Goal: Navigation & Orientation: Find specific page/section

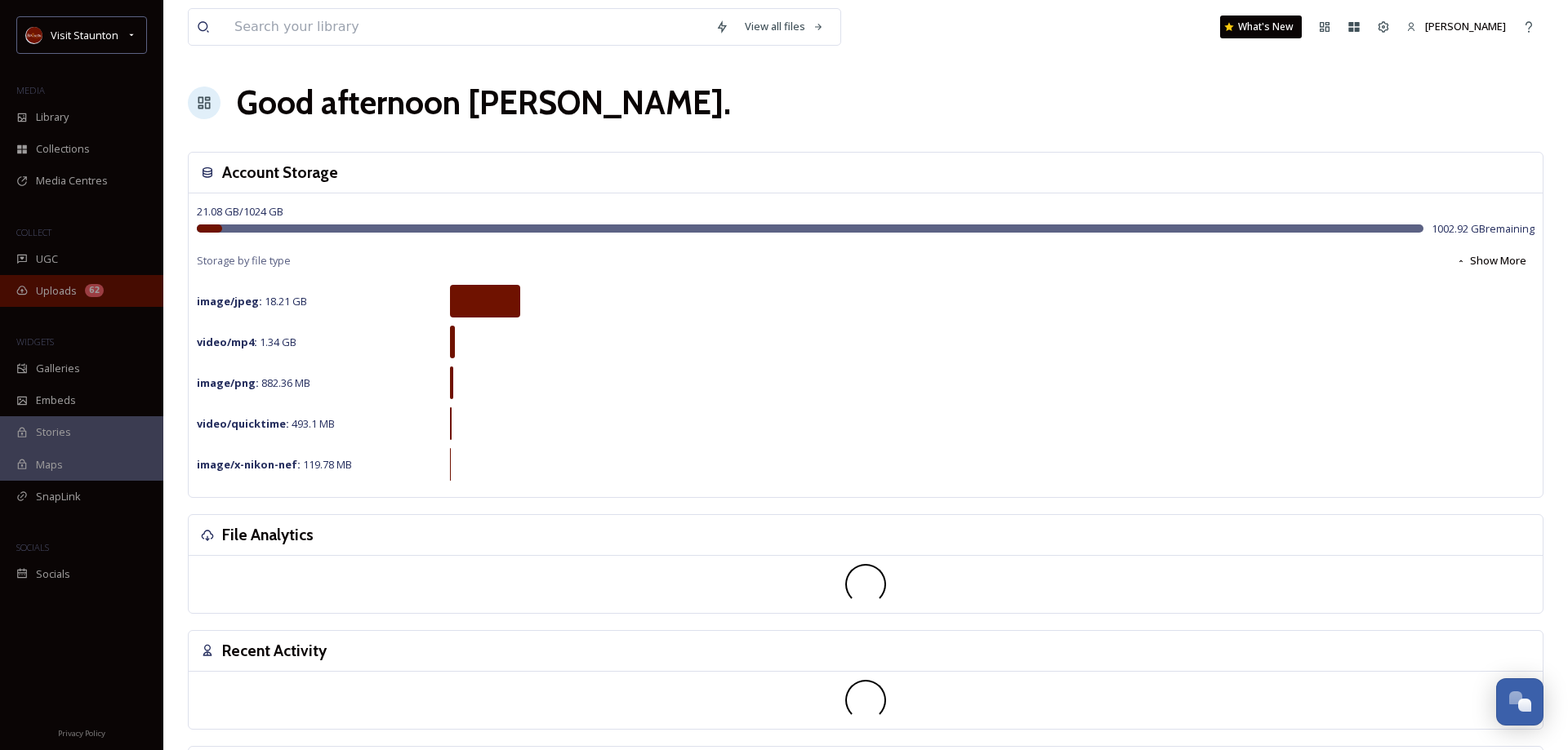
click at [80, 286] on div "Uploads 62" at bounding box center [81, 291] width 164 height 32
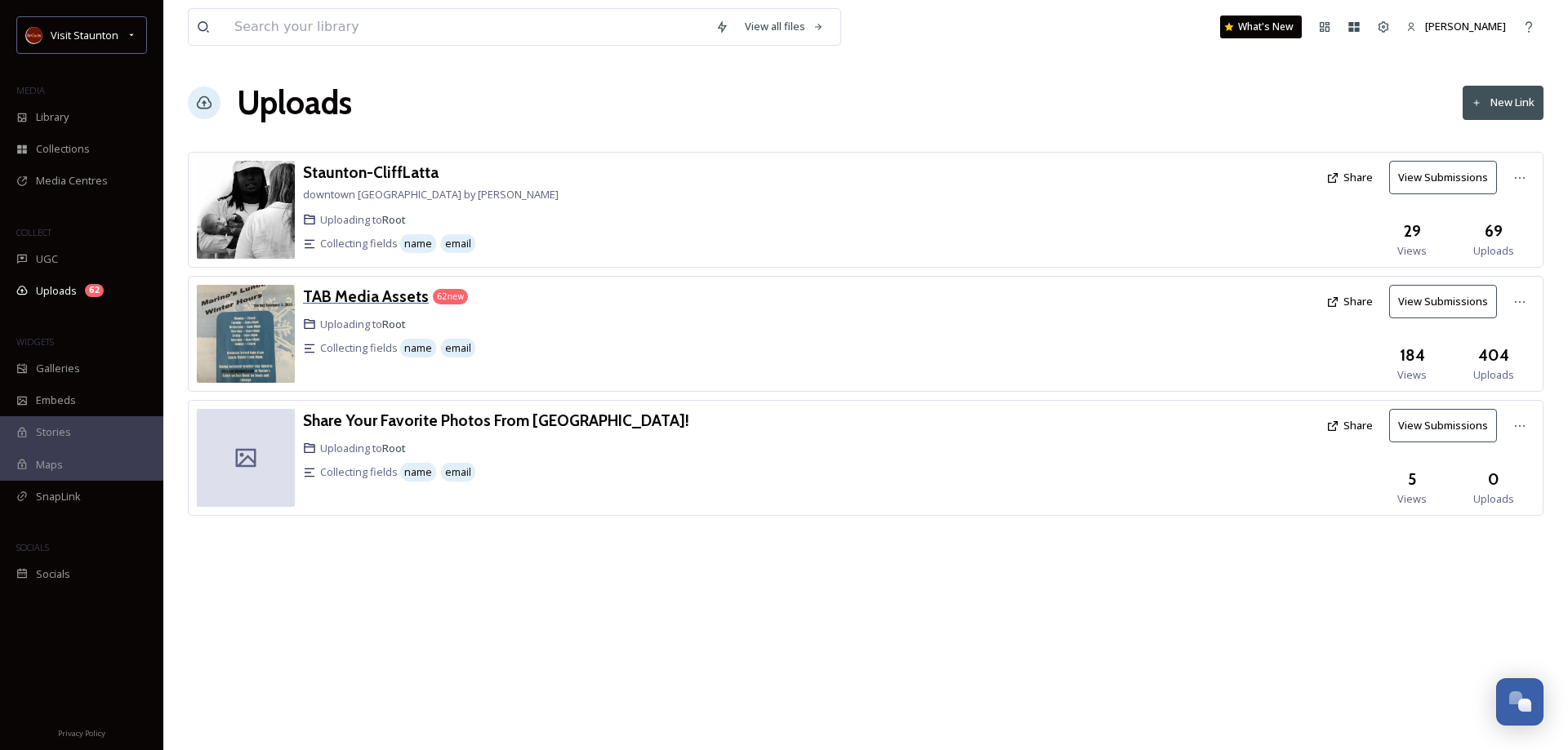
click at [381, 296] on h3 "TAB Media Assets" at bounding box center [366, 296] width 126 height 20
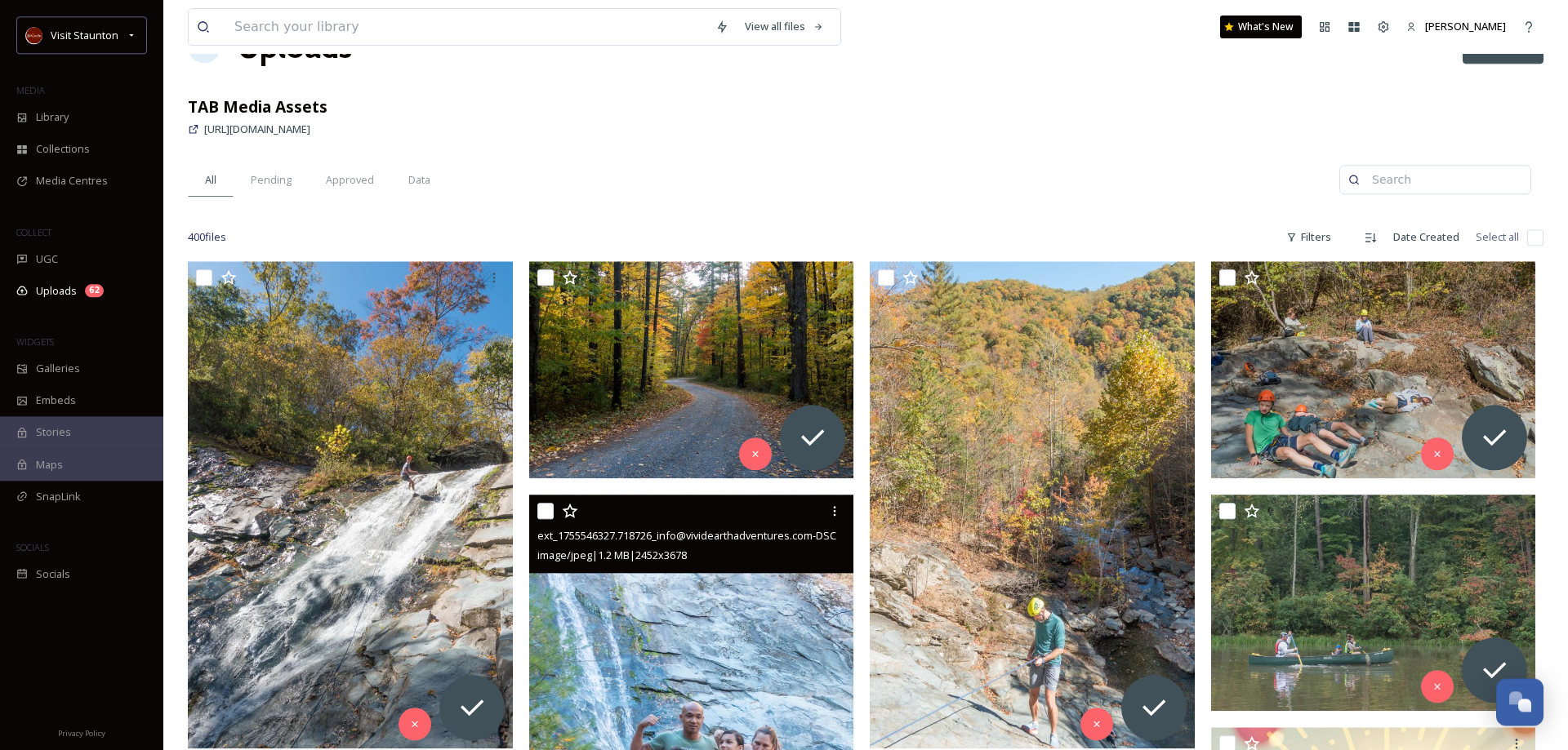
scroll to position [83, 0]
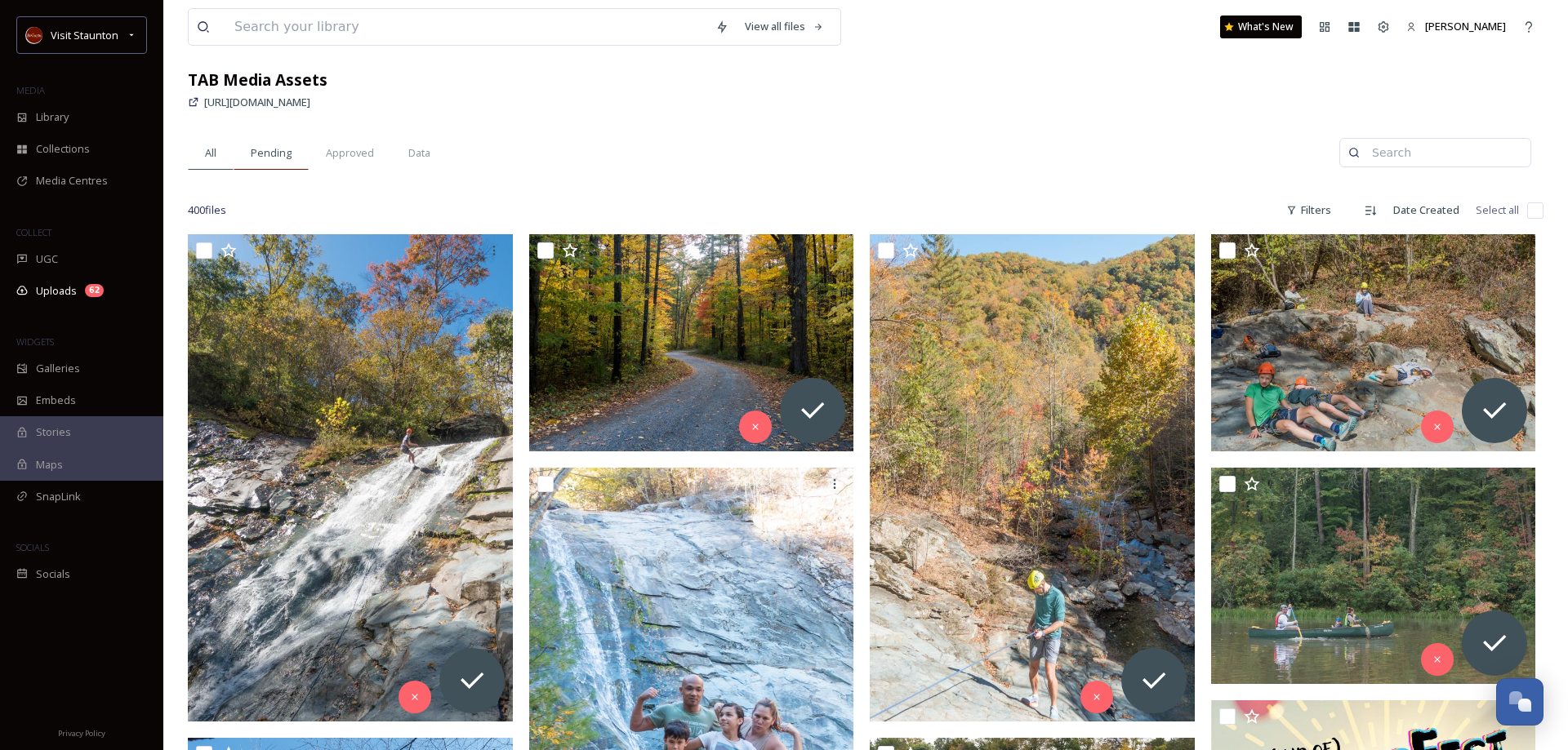
click at [267, 153] on span "Pending" at bounding box center [271, 152] width 41 height 15
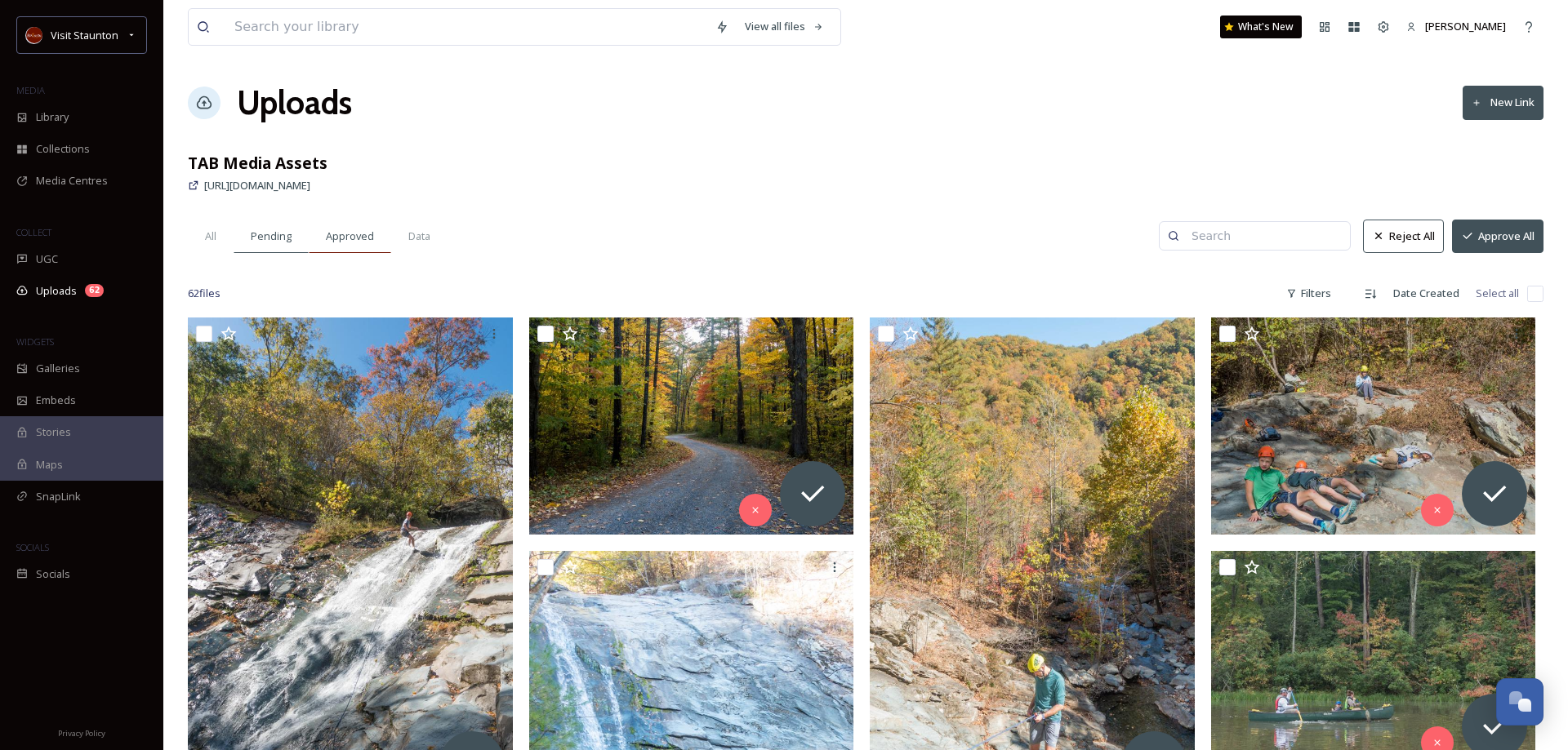
click at [351, 240] on span "Approved" at bounding box center [350, 236] width 48 height 15
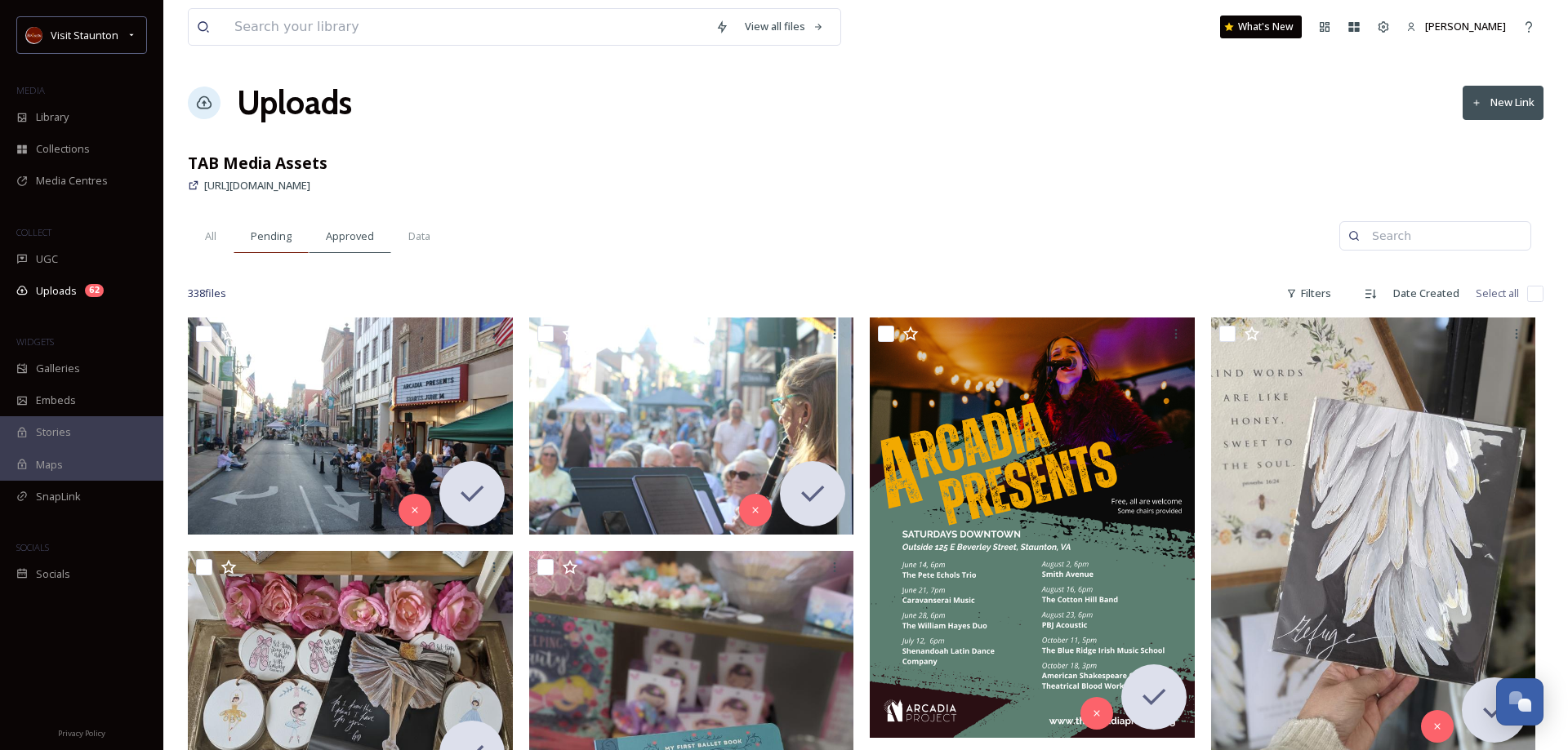
click at [276, 231] on span "Pending" at bounding box center [271, 236] width 41 height 15
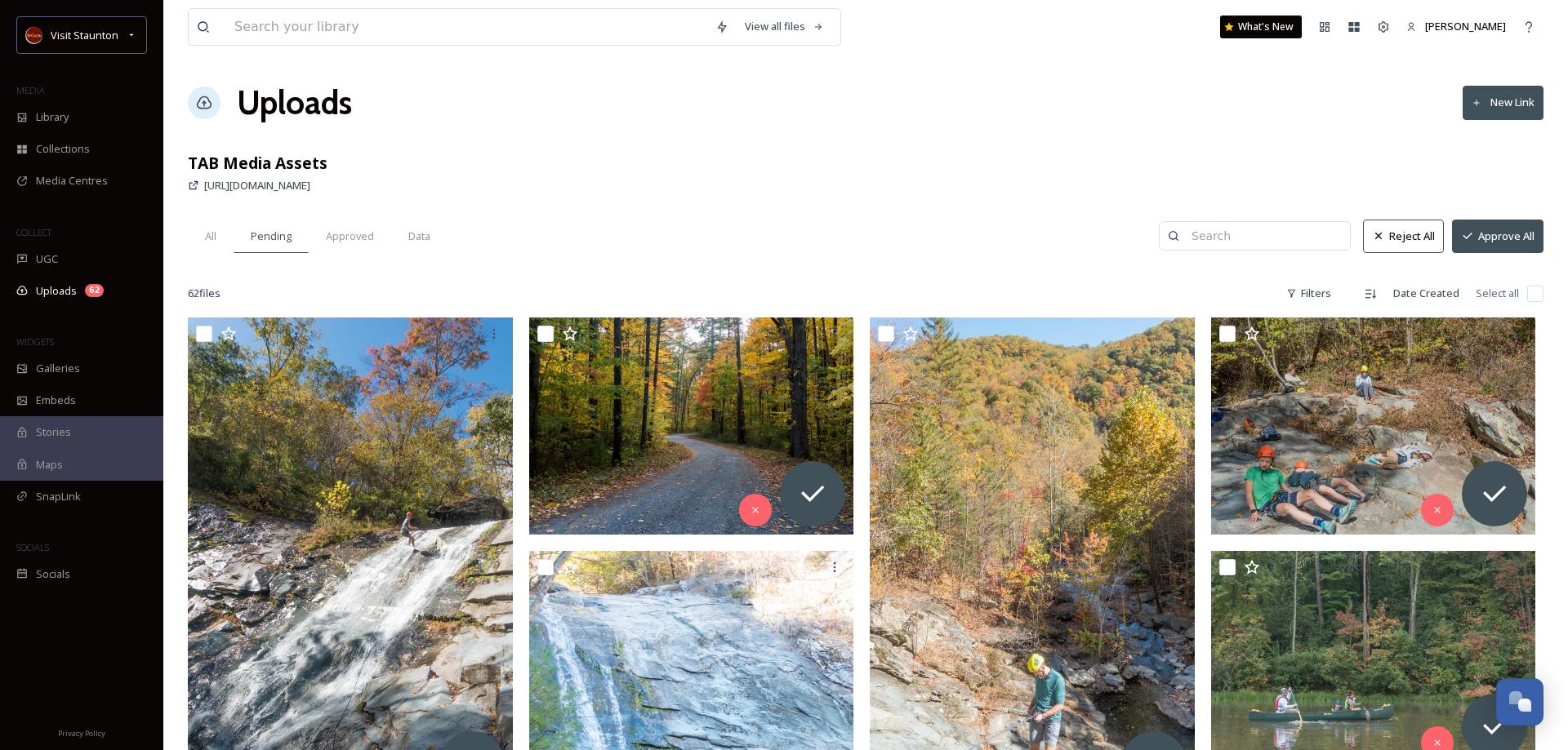
click at [1513, 234] on button "Approve All" at bounding box center [1497, 236] width 91 height 33
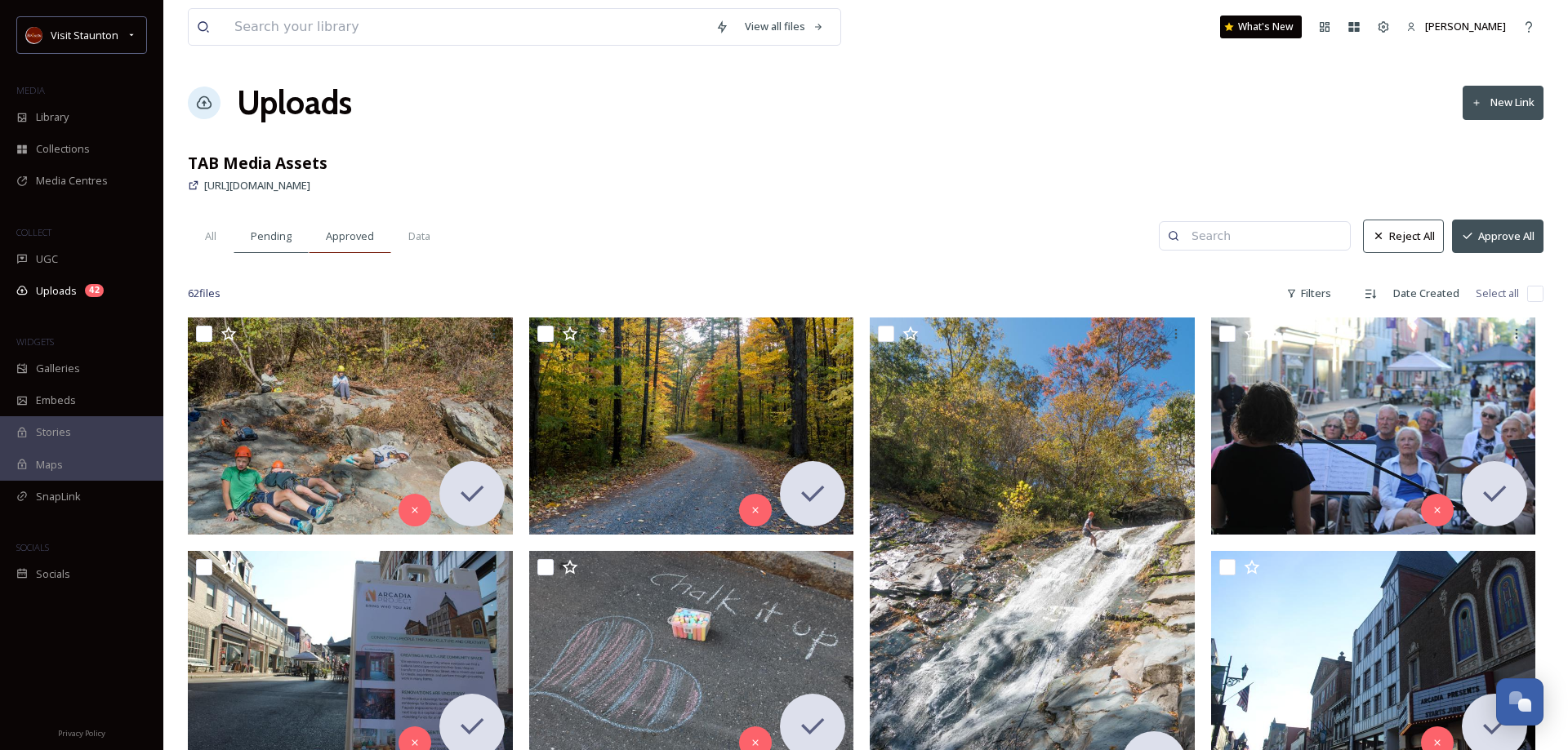
click at [344, 240] on span "Approved" at bounding box center [350, 236] width 48 height 15
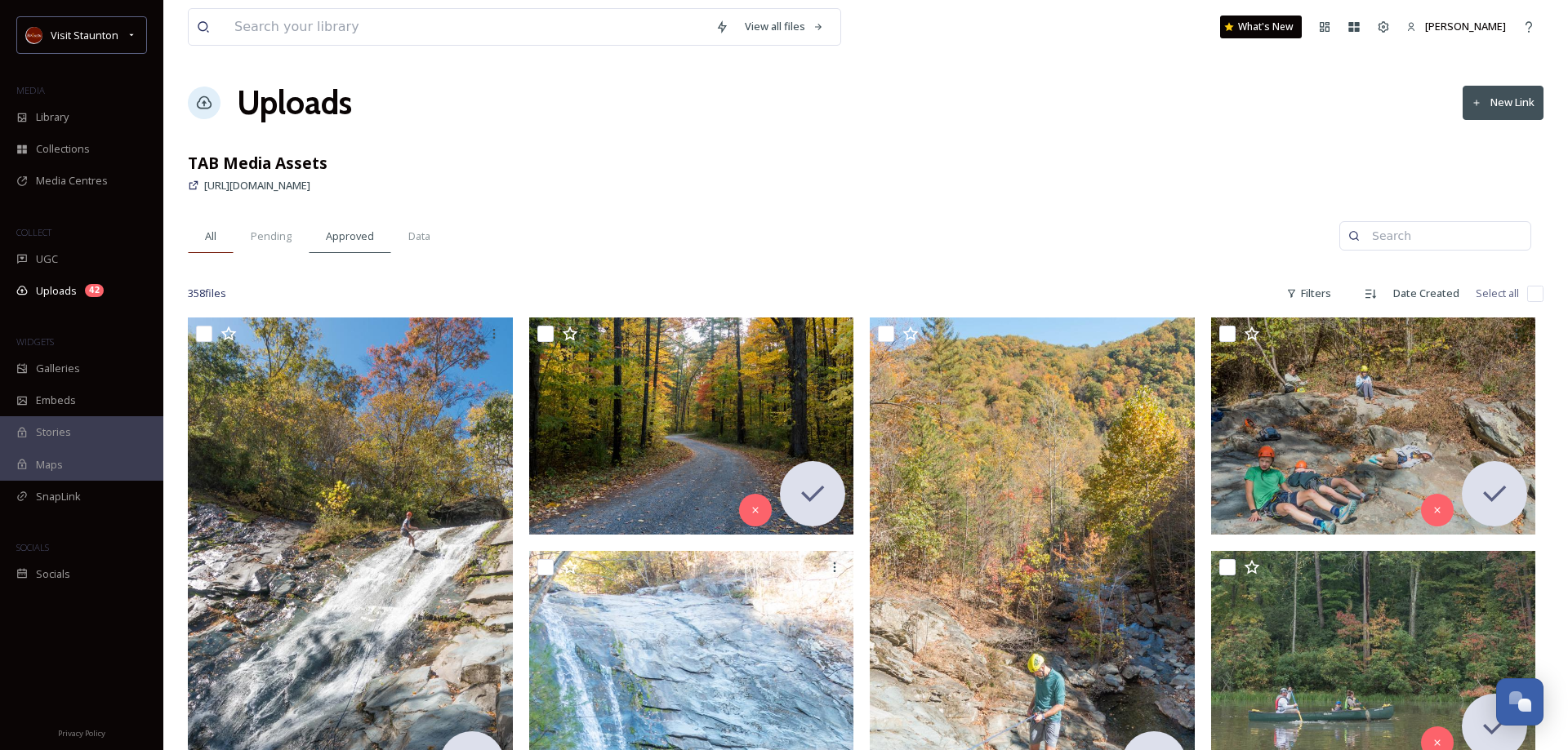
click at [210, 237] on span "All" at bounding box center [210, 236] width 12 height 15
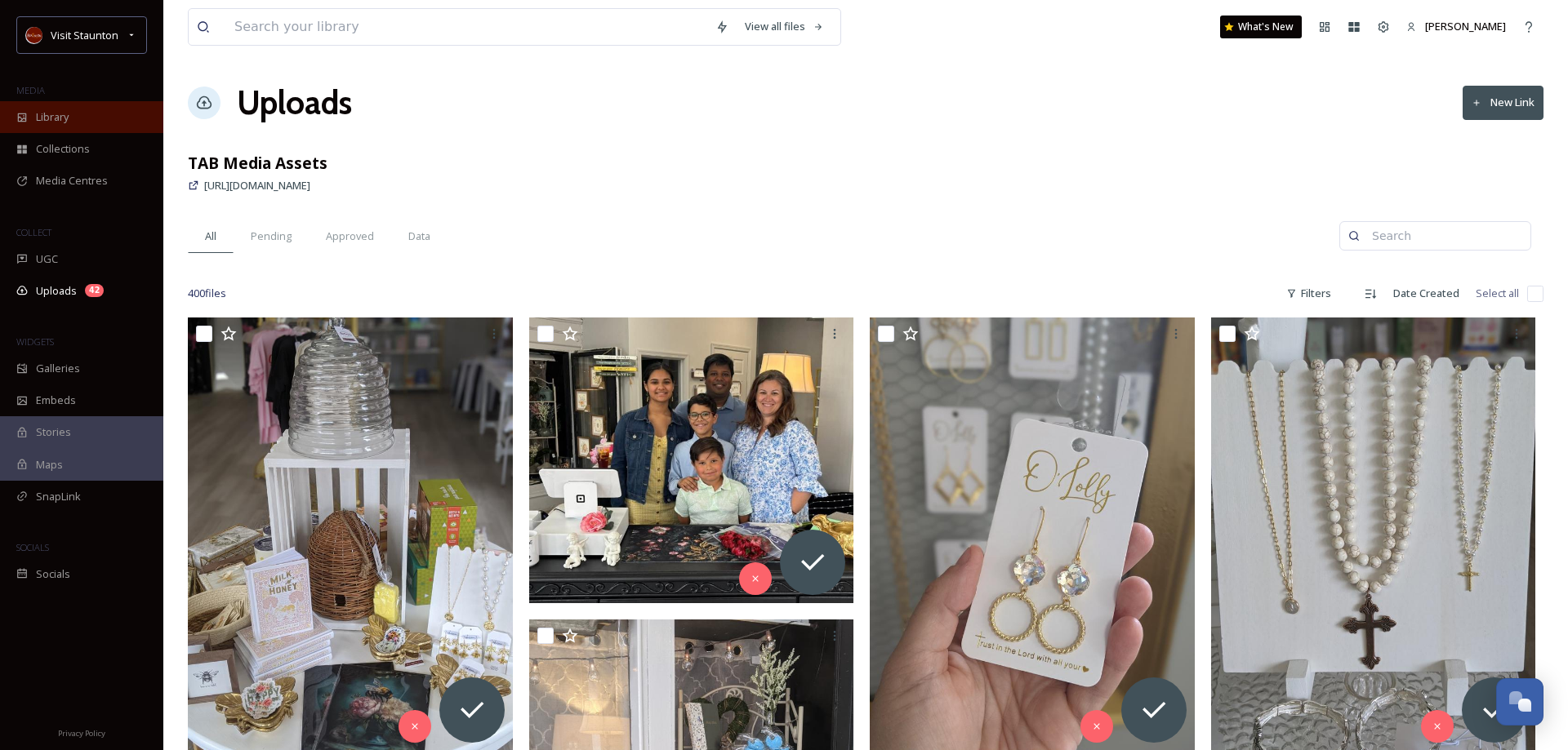
click at [56, 117] on span "Library" at bounding box center [52, 116] width 33 height 15
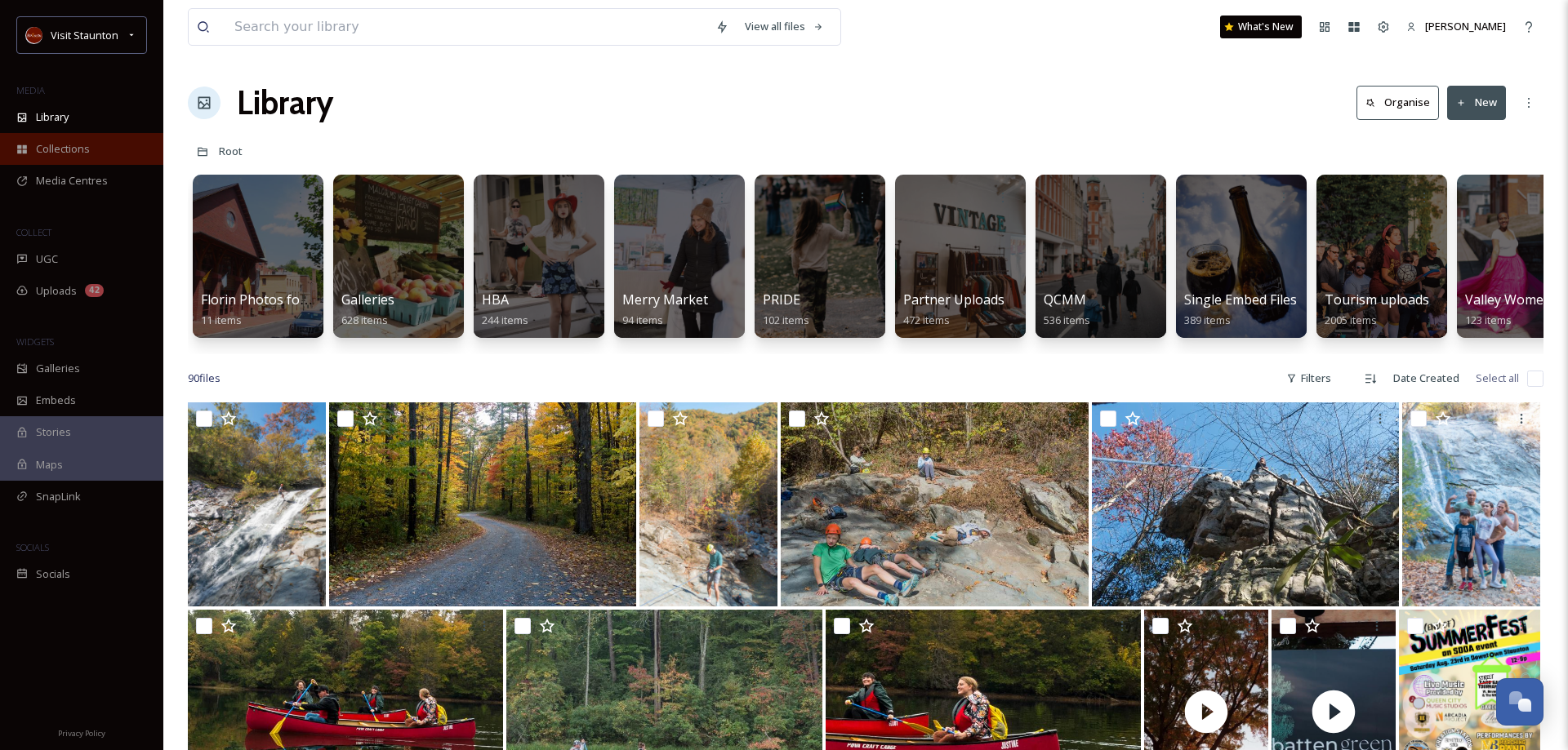
click at [85, 149] on span "Collections" at bounding box center [63, 148] width 54 height 15
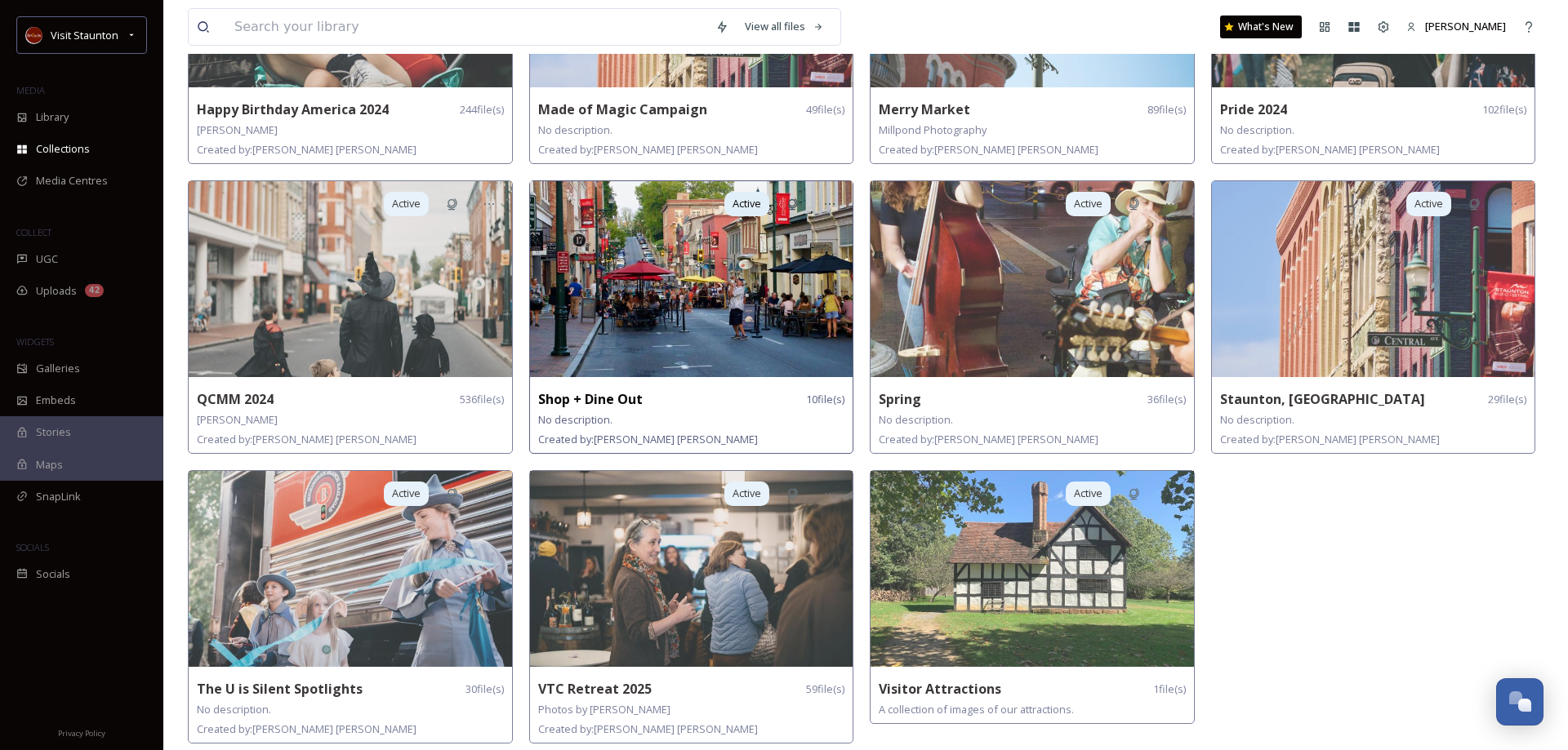
scroll to position [242, 0]
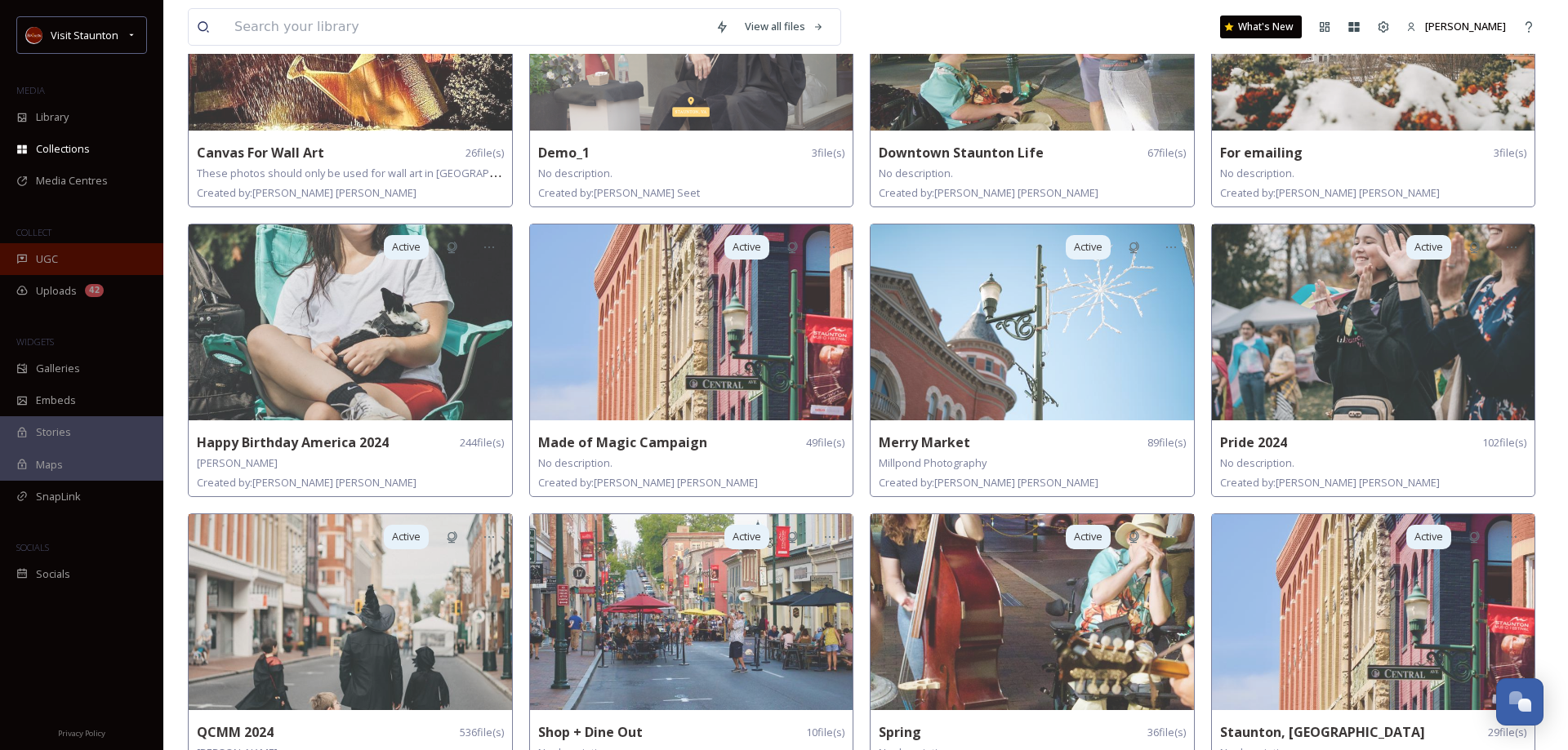
click at [52, 250] on div "UGC" at bounding box center [81, 259] width 164 height 32
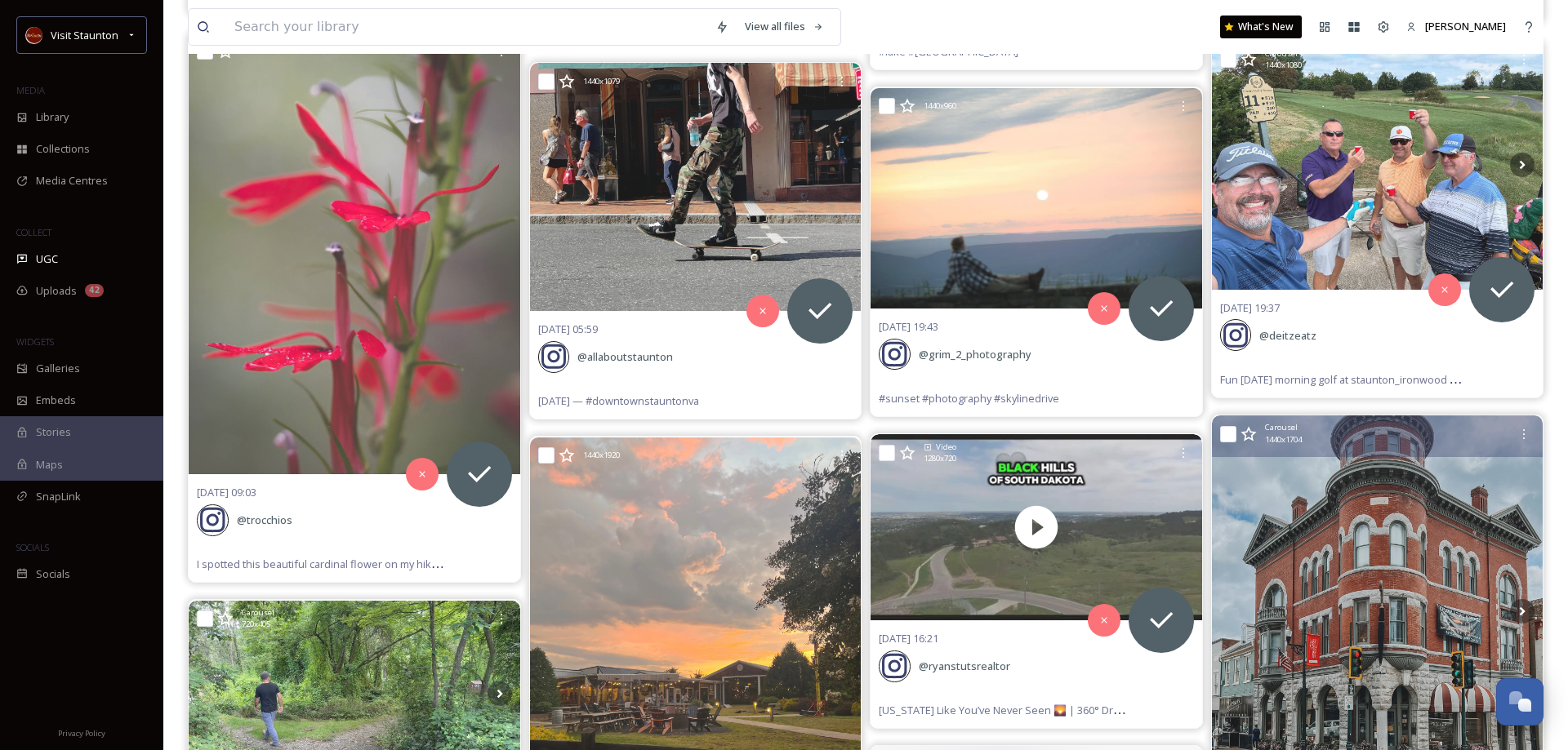
scroll to position [4993, 0]
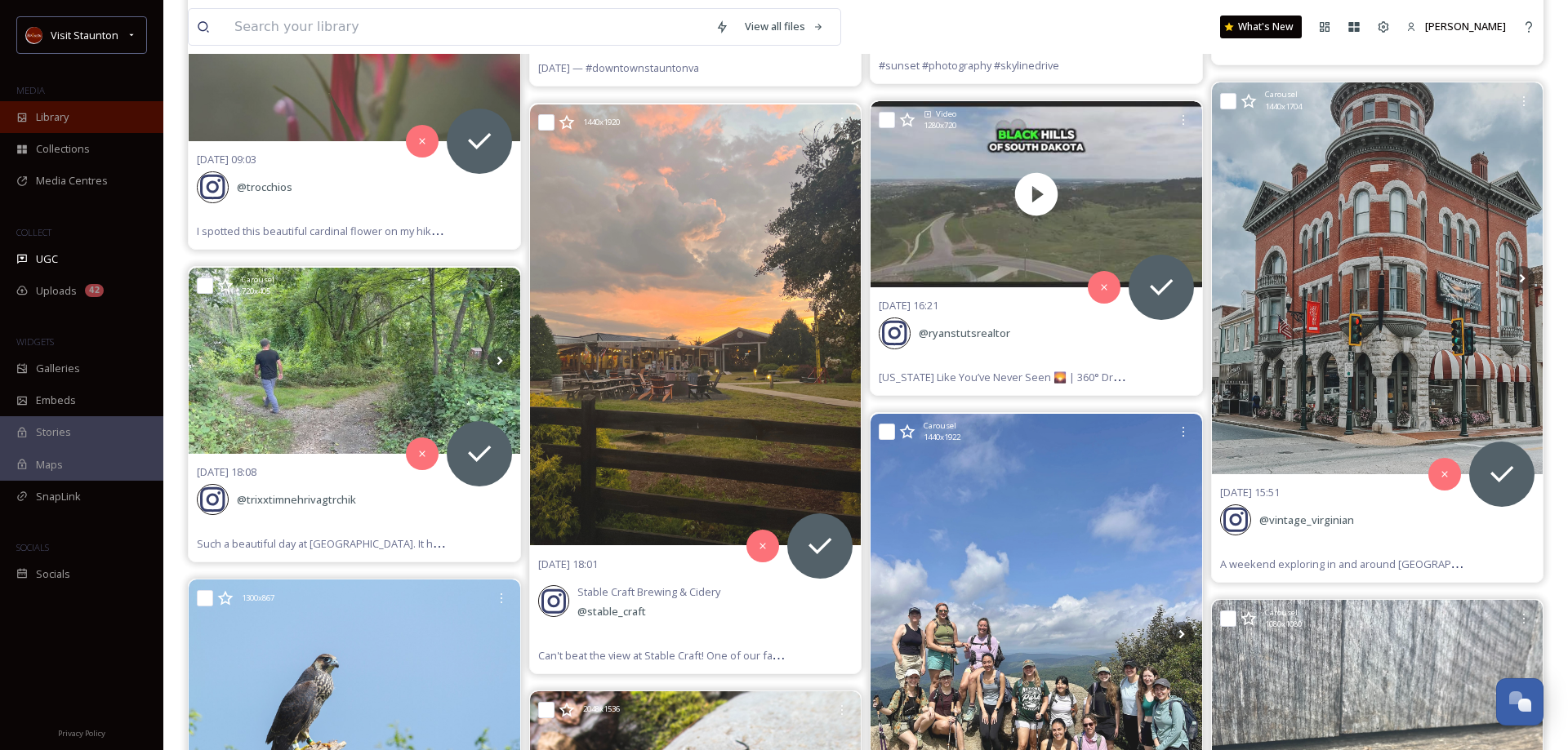
click at [35, 116] on div "Library" at bounding box center [81, 117] width 164 height 32
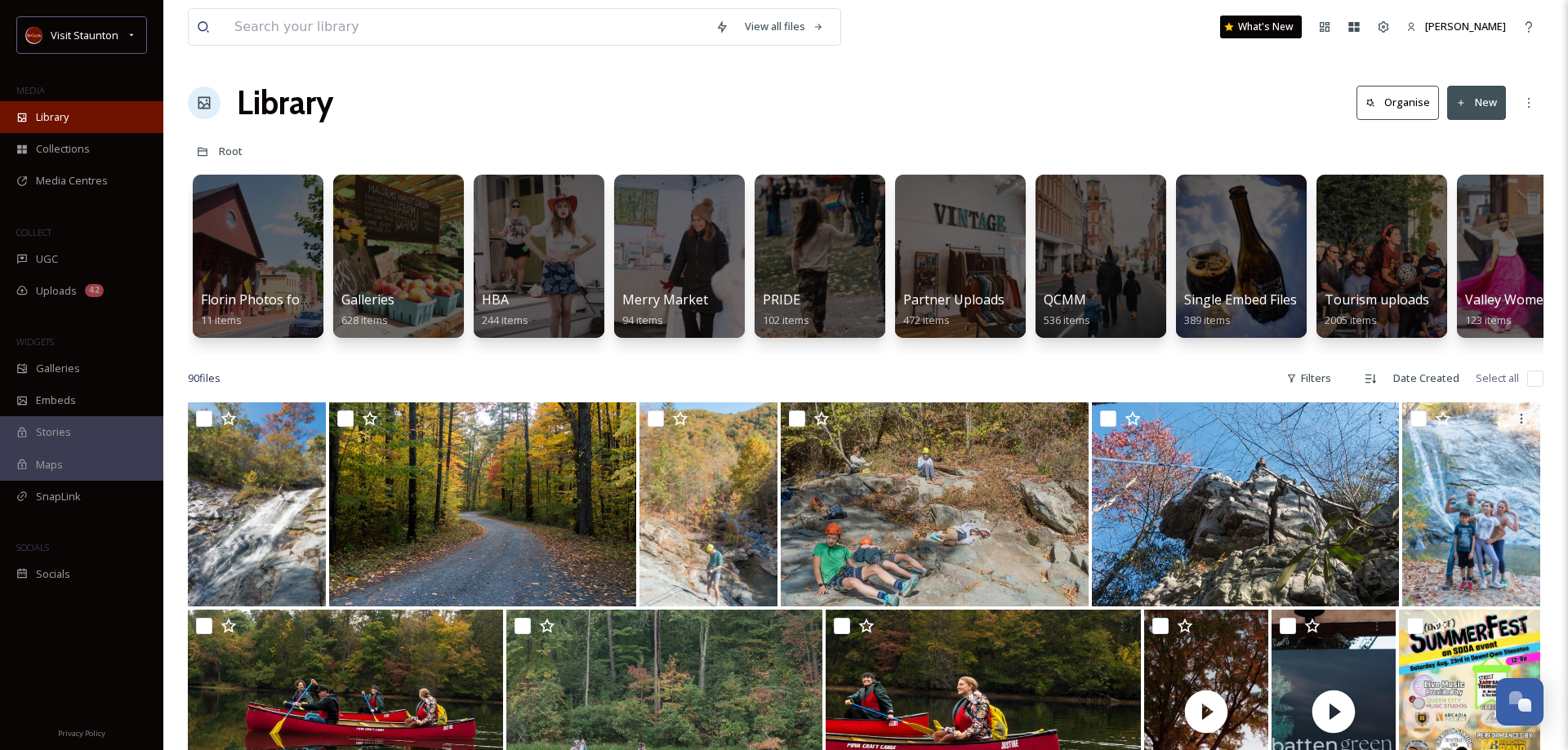
click at [81, 118] on div "Library" at bounding box center [81, 117] width 164 height 32
